Goal: Information Seeking & Learning: Find specific fact

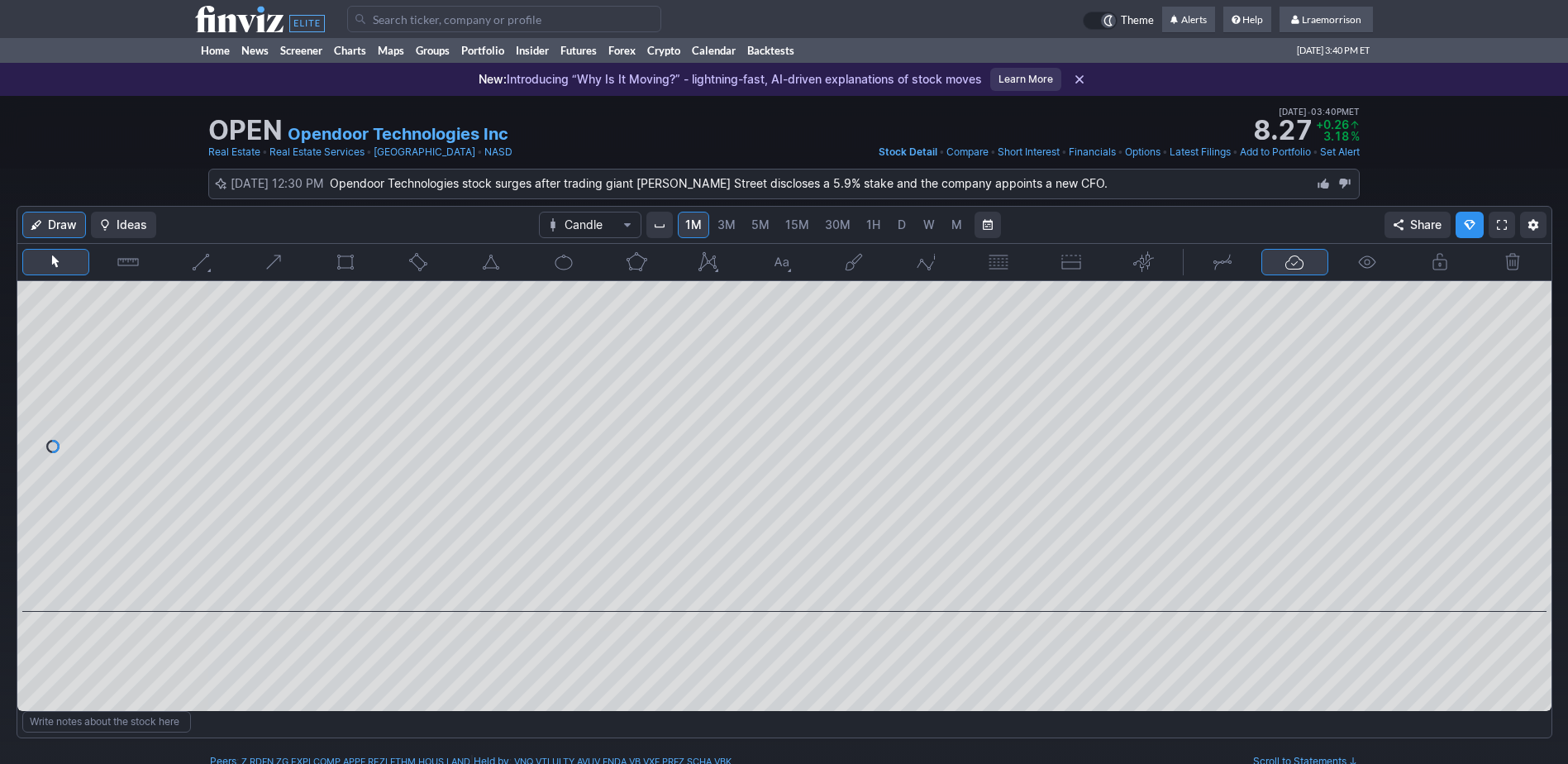
click at [408, 5] on td at bounding box center [715, 19] width 736 height 38
click at [394, 26] on input "Search" at bounding box center [504, 18] width 314 height 26
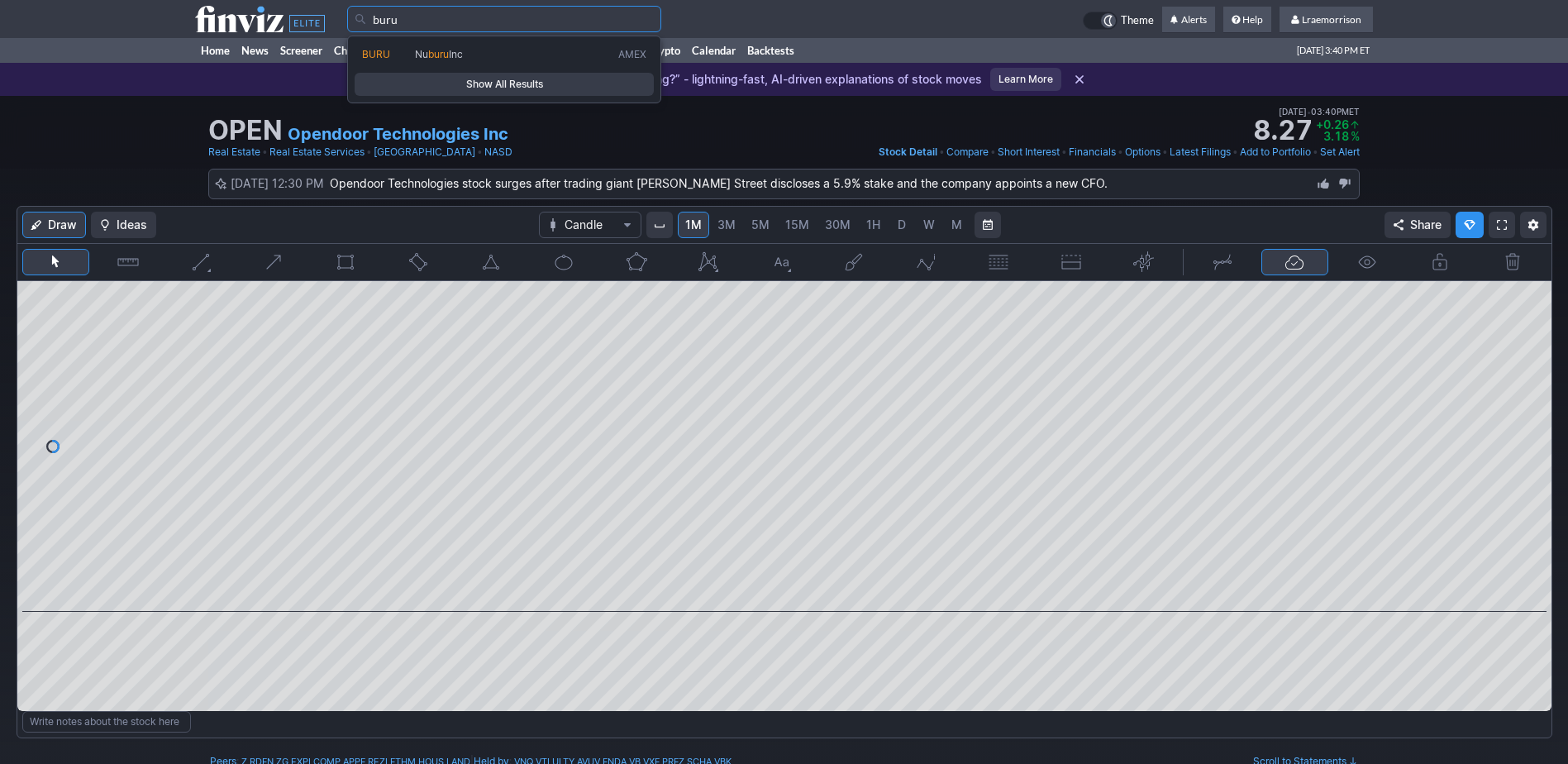
click at [381, 51] on span "BURU" at bounding box center [375, 54] width 28 height 13
type input "BURU"
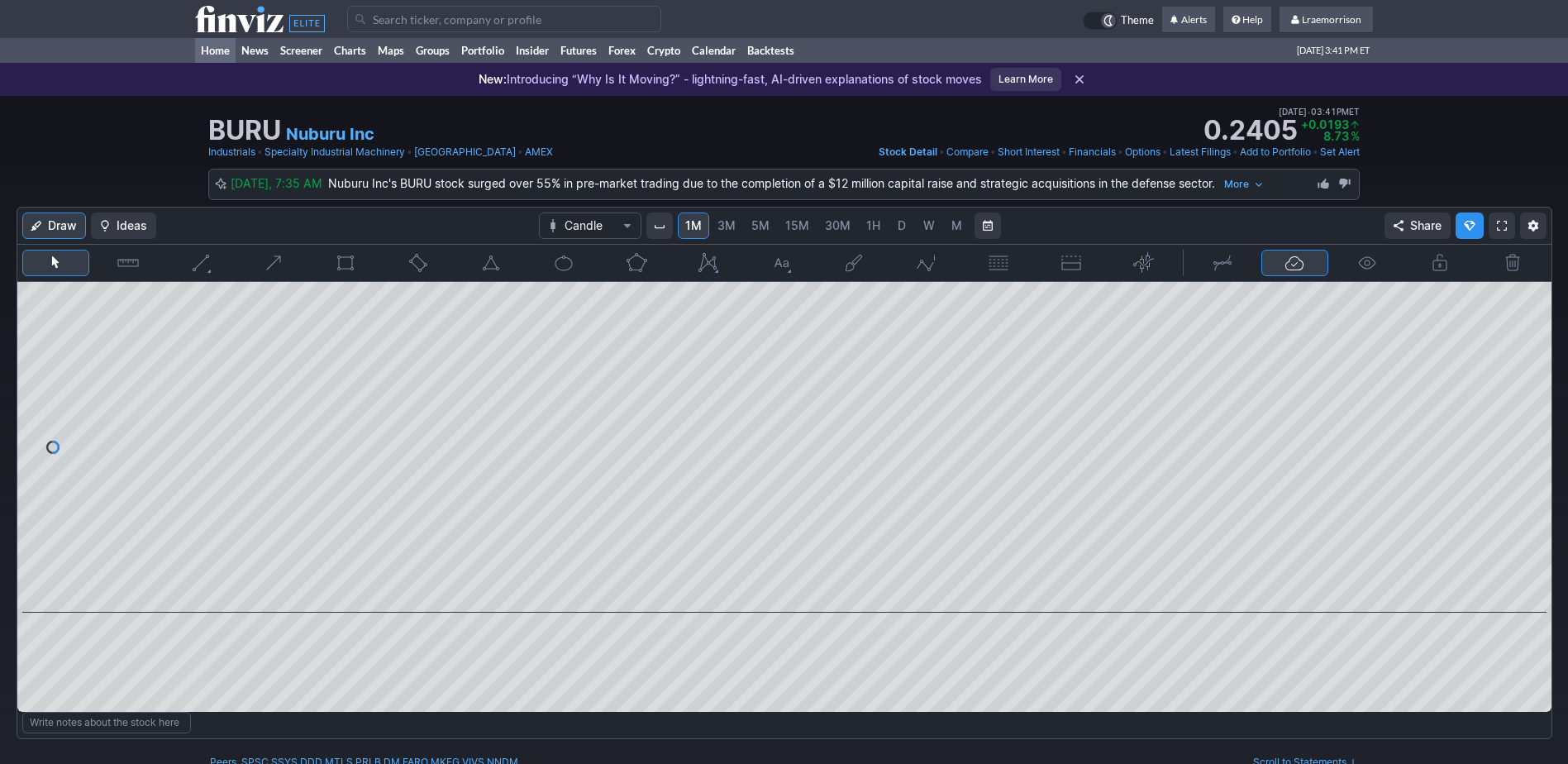
click at [213, 50] on link "Home" at bounding box center [215, 50] width 41 height 24
